Goal: Task Accomplishment & Management: Complete application form

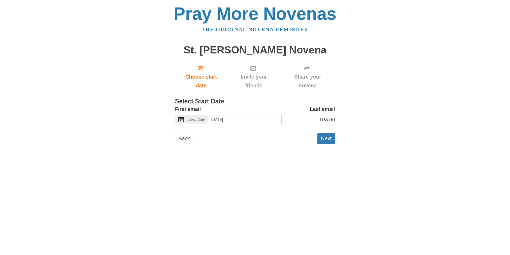
click at [181, 119] on icon at bounding box center [181, 119] width 5 height 5
click at [327, 144] on button "Next" at bounding box center [327, 138] width 18 height 11
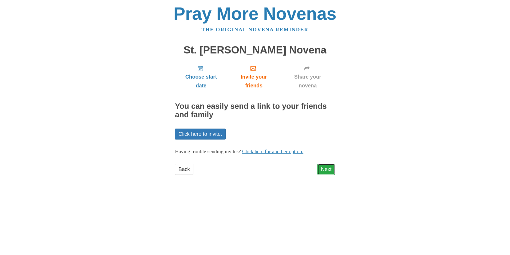
click at [327, 166] on link "Next" at bounding box center [327, 169] width 18 height 11
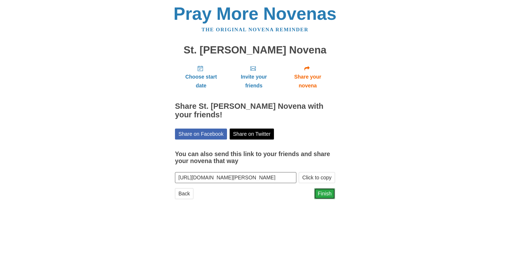
click at [320, 192] on link "Finish" at bounding box center [324, 193] width 21 height 11
